Goal: Find specific page/section: Find specific page/section

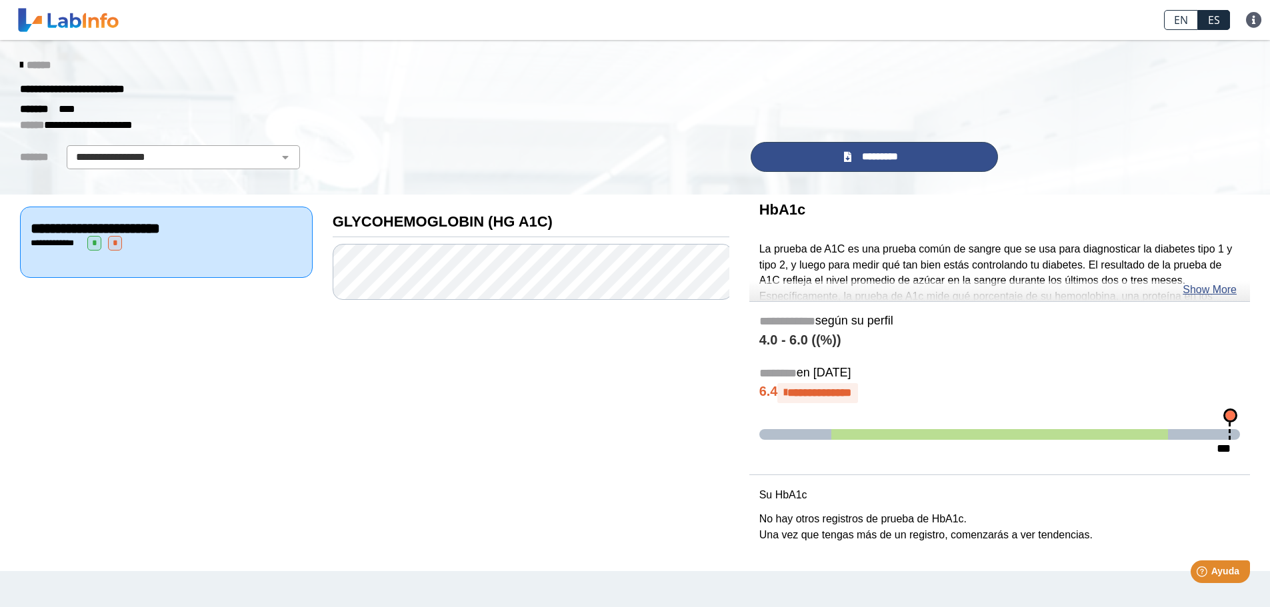
click at [860, 169] on link "*********" at bounding box center [874, 157] width 248 height 30
